Goal: Task Accomplishment & Management: Manage account settings

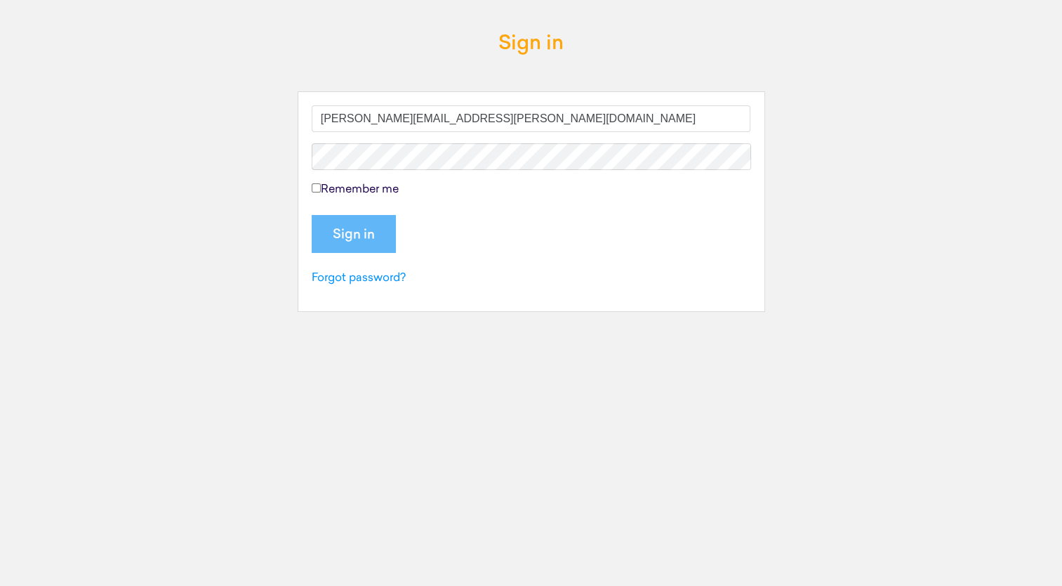
type input "[PERSON_NAME][EMAIL_ADDRESS][PERSON_NAME][DOMAIN_NAME]"
click at [315, 184] on input "Remember me" at bounding box center [316, 187] width 9 height 9
checkbox input "true"
click at [338, 223] on input "Sign in" at bounding box center [354, 234] width 84 height 38
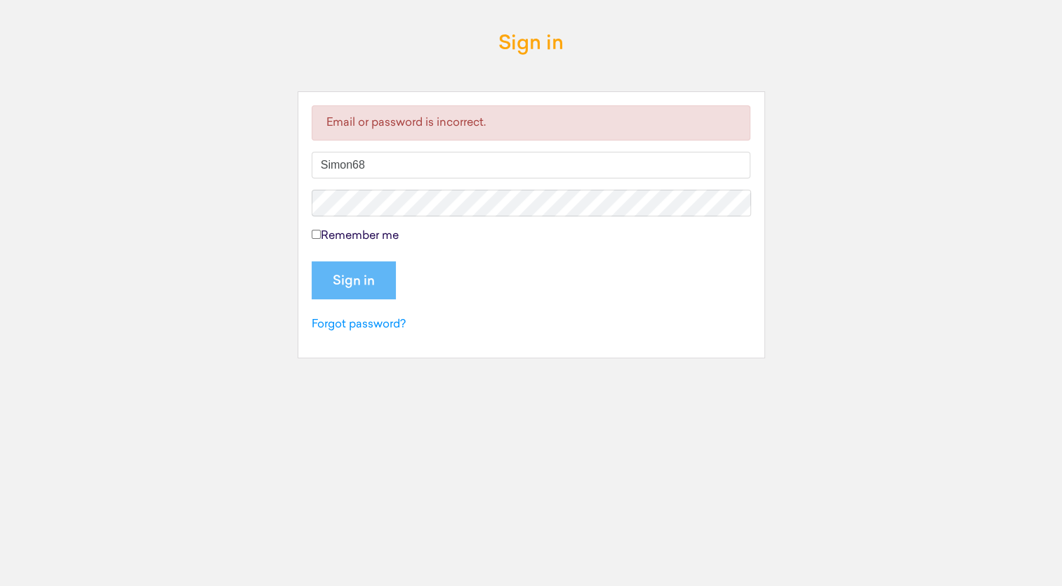
type input "Simon68"
click at [315, 232] on input "Remember me" at bounding box center [316, 234] width 9 height 9
checkbox input "true"
click at [347, 273] on input "Sign in" at bounding box center [354, 280] width 84 height 38
click at [659, 46] on div "Sign in Email or password is incorrect. Remember me Sign in" at bounding box center [531, 286] width 800 height 529
